Goal: Transaction & Acquisition: Purchase product/service

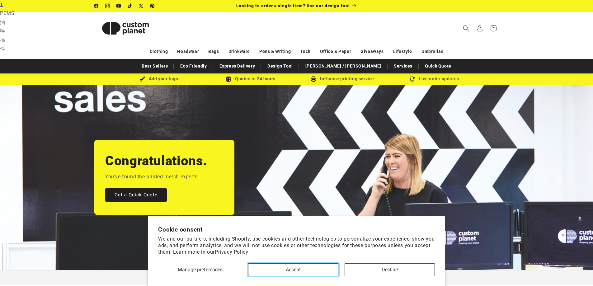
click at [328, 268] on button "Accept" at bounding box center [293, 269] width 90 height 13
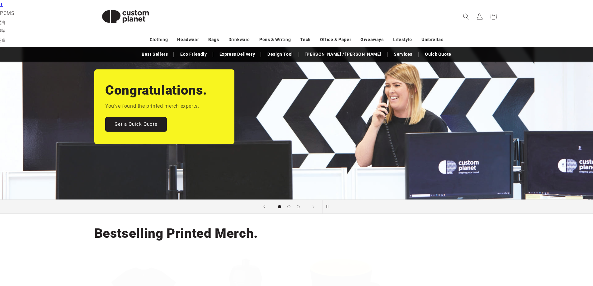
scroll to position [93, 0]
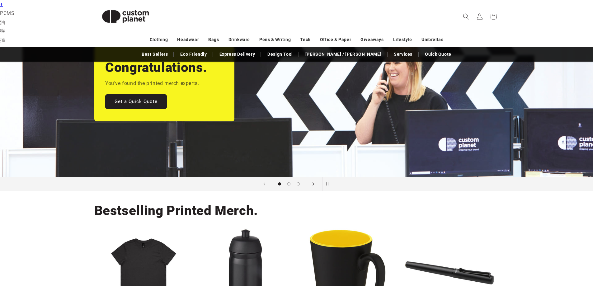
click at [313, 185] on icon "Next slide" at bounding box center [313, 183] width 2 height 3
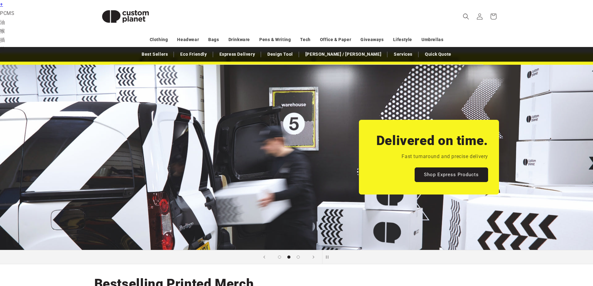
scroll to position [31, 0]
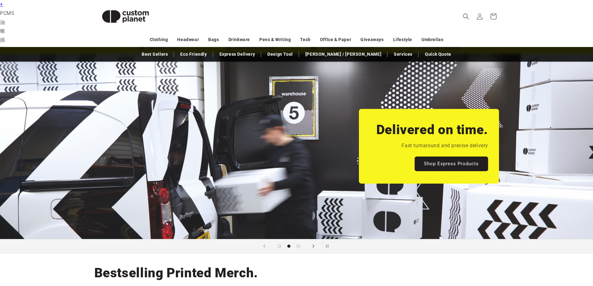
click at [314, 247] on icon "Next slide" at bounding box center [313, 246] width 2 height 7
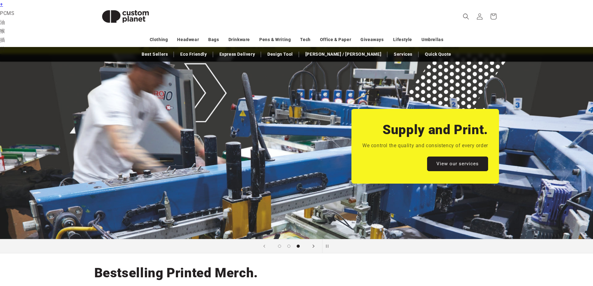
click at [314, 247] on icon "Next slide" at bounding box center [313, 246] width 2 height 7
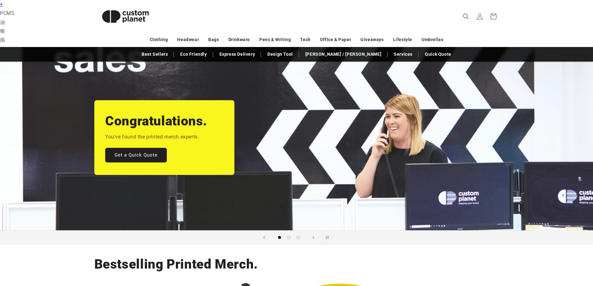
scroll to position [0, 0]
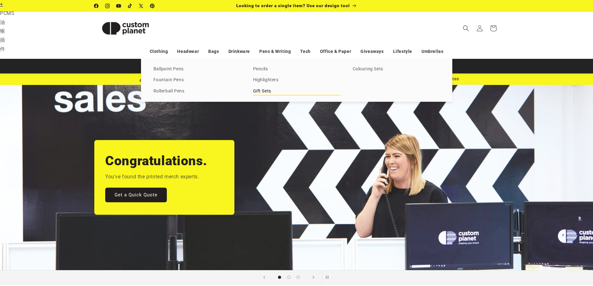
click at [258, 89] on link "Gift Sets" at bounding box center [296, 91] width 87 height 8
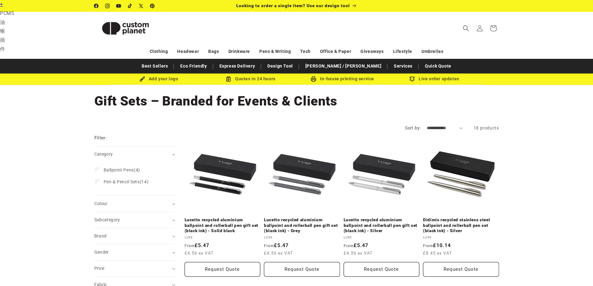
click at [129, 101] on h1 "Collection: Gift Sets – Branded for Events & Clients" at bounding box center [296, 101] width 404 height 17
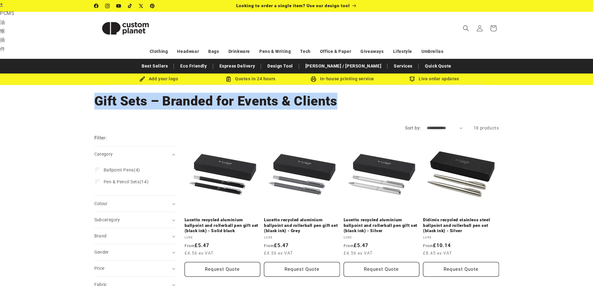
click at [129, 101] on h1 "Collection: Gift Sets – Branded for Events & Clients" at bounding box center [296, 101] width 404 height 17
copy main "Gift Sets – Branded for Events & Clients Home Gift Sets – Branded for Events & …"
click at [438, 127] on select "**********" at bounding box center [444, 128] width 36 height 7
select select "**********"
click at [426, 125] on select "**********" at bounding box center [444, 128] width 36 height 7
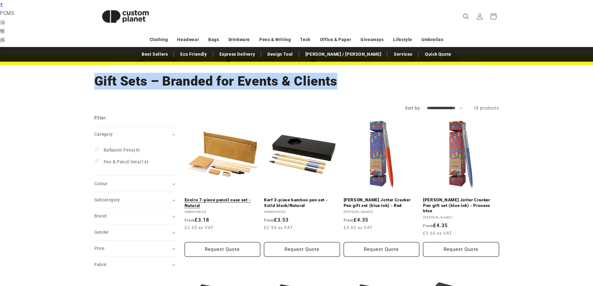
scroll to position [31, 0]
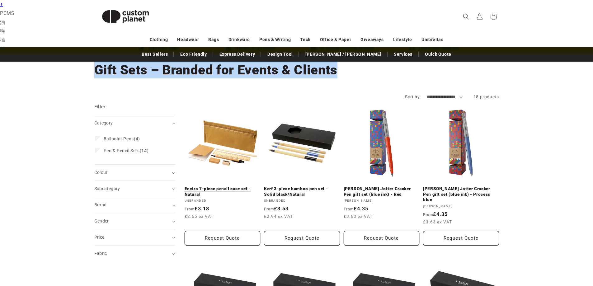
drag, startPoint x: 182, startPoint y: 207, endPoint x: 209, endPoint y: 208, distance: 26.8
